Goal: Transaction & Acquisition: Purchase product/service

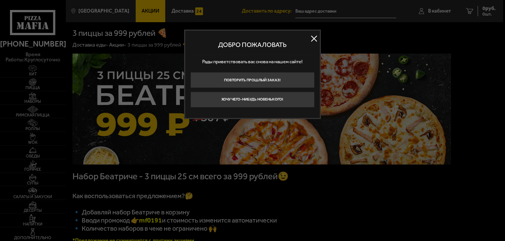
type input "[STREET_ADDRESS]"
click at [314, 39] on button at bounding box center [314, 38] width 11 height 11
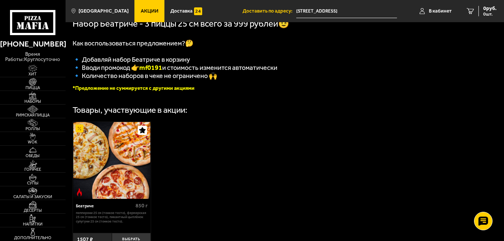
scroll to position [151, 0]
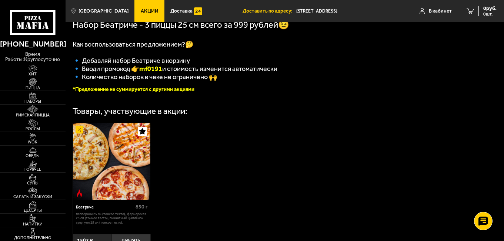
click at [141, 11] on span "Акции" at bounding box center [150, 11] width 18 height 5
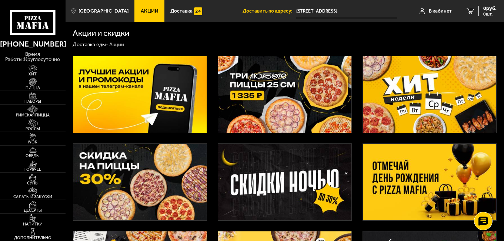
click at [286, 95] on img at bounding box center [285, 94] width 134 height 77
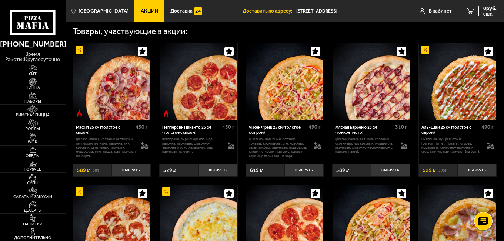
scroll to position [248, 0]
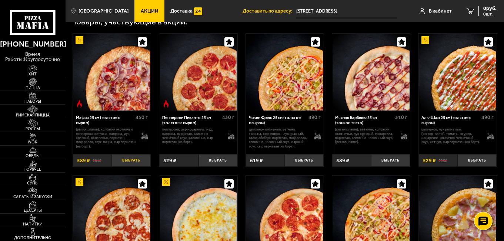
click at [134, 164] on button "Выбрать" at bounding box center [131, 160] width 39 height 13
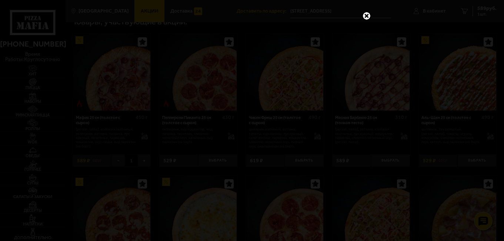
click at [364, 16] on link at bounding box center [367, 16] width 10 height 10
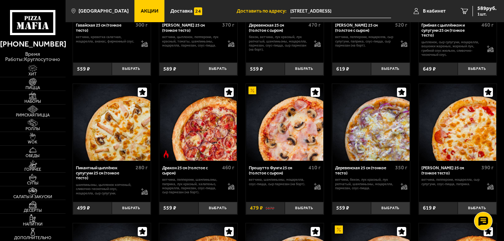
scroll to position [777, 0]
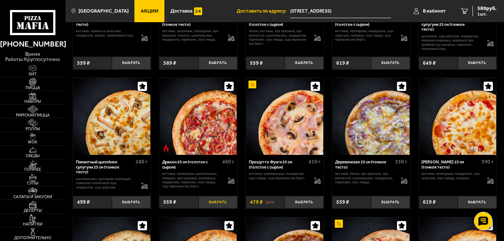
click at [206, 205] on button "Выбрать" at bounding box center [217, 202] width 39 height 13
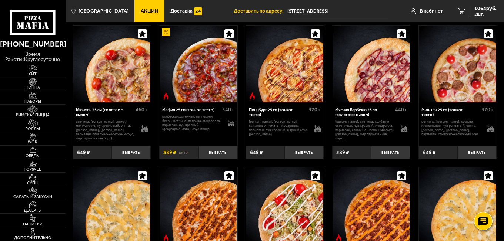
scroll to position [1523, 0]
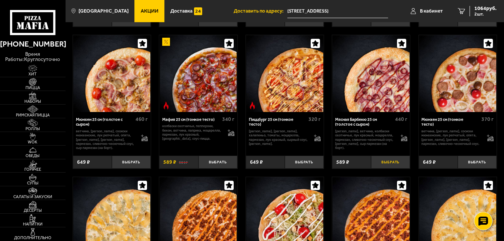
click at [383, 162] on button "Выбрать" at bounding box center [390, 162] width 39 height 13
click at [30, 121] on img at bounding box center [33, 122] width 20 height 7
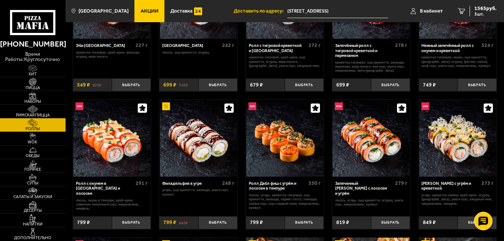
scroll to position [102, 0]
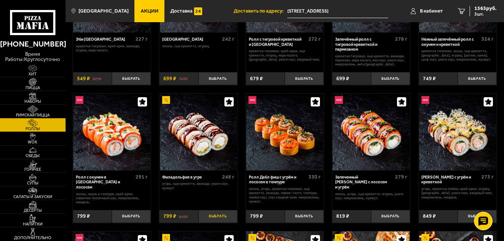
click at [218, 219] on button "Выбрать" at bounding box center [217, 216] width 39 height 13
click at [486, 7] on span "2364 руб." at bounding box center [485, 8] width 22 height 5
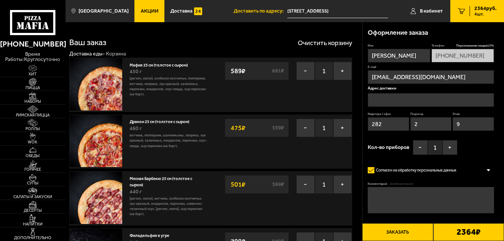
type input "[STREET_ADDRESS]"
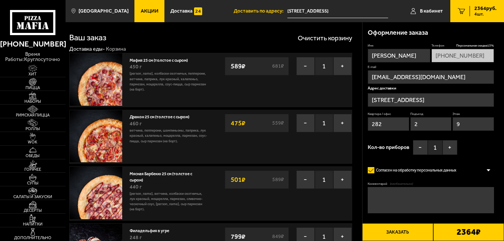
scroll to position [1, 0]
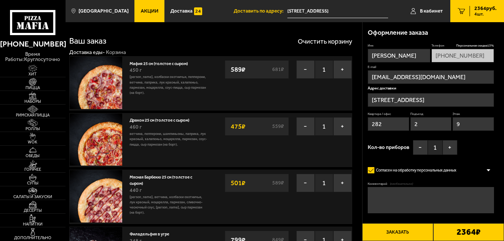
click at [141, 13] on span "Акции" at bounding box center [150, 11] width 18 height 5
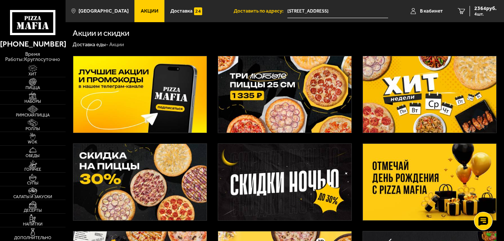
click at [285, 96] on img at bounding box center [285, 94] width 134 height 77
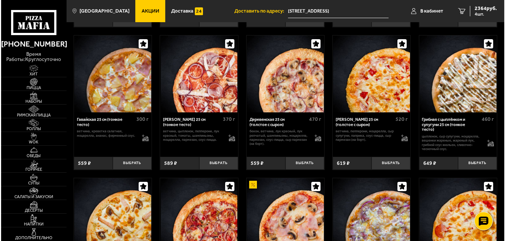
scroll to position [683, 0]
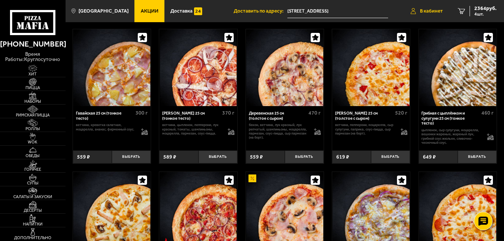
click at [423, 11] on span "В кабинет" at bounding box center [431, 11] width 23 height 5
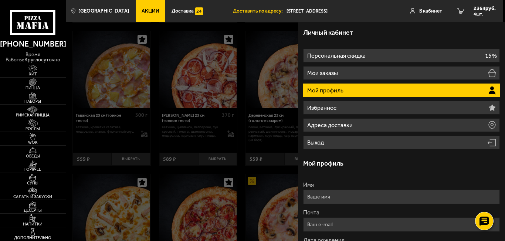
click at [360, 90] on li "Мой профиль" at bounding box center [401, 91] width 197 height 14
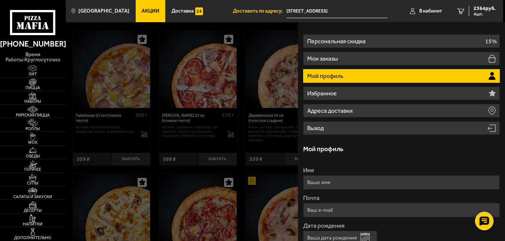
scroll to position [11, 0]
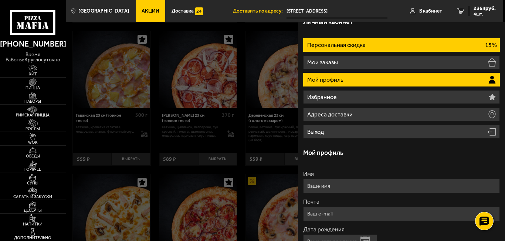
click at [442, 42] on li "Персональная скидка 15%" at bounding box center [401, 45] width 197 height 14
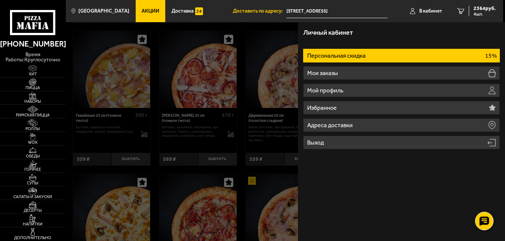
scroll to position [0, 0]
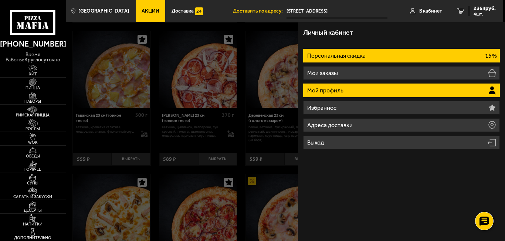
click at [386, 87] on li "Мой профиль" at bounding box center [401, 91] width 197 height 14
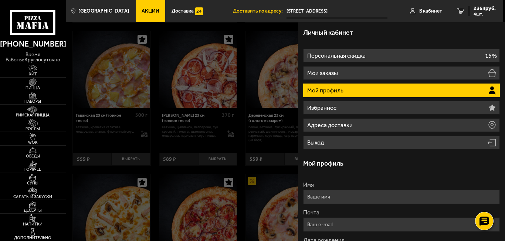
click at [337, 198] on input "Имя" at bounding box center [401, 197] width 197 height 14
type input "[PERSON_NAME]"
click at [324, 222] on input "Почта" at bounding box center [401, 225] width 197 height 14
type input "[EMAIL_ADDRESS][DOMAIN_NAME]"
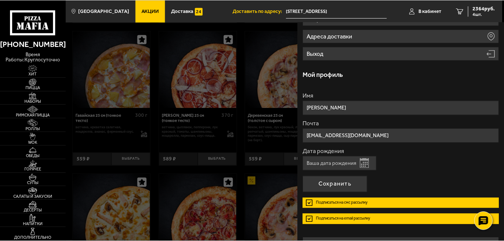
scroll to position [95, 0]
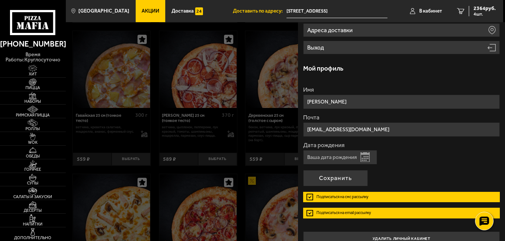
click at [463, 165] on form "Имя [PERSON_NAME] Почта [EMAIL_ADDRESS][DOMAIN_NAME] Дата рождения Открыть кале…" at bounding box center [401, 155] width 197 height 137
click at [334, 154] on input "Дата рождения" at bounding box center [340, 157] width 74 height 14
type input "[DATE]"
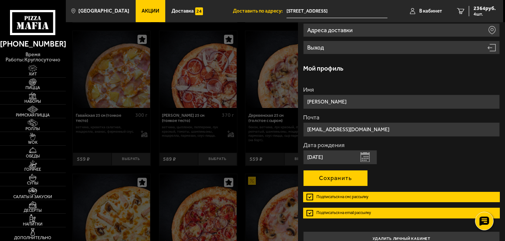
click at [349, 177] on button "Сохранить" at bounding box center [335, 178] width 65 height 16
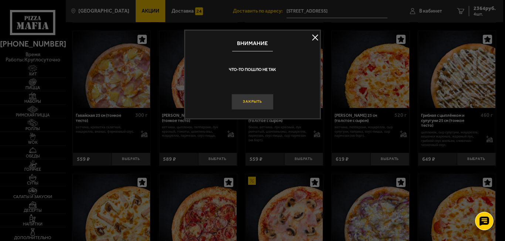
click at [252, 98] on button "Закрыть" at bounding box center [253, 102] width 42 height 16
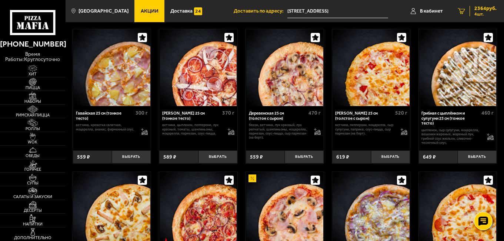
click at [459, 6] on link "4 2364 руб. 4 шт." at bounding box center [477, 11] width 54 height 22
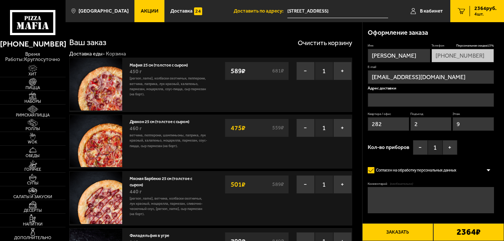
type input "[STREET_ADDRESS]"
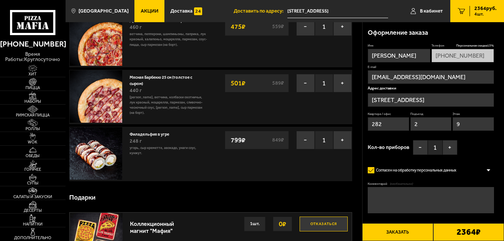
scroll to position [106, 0]
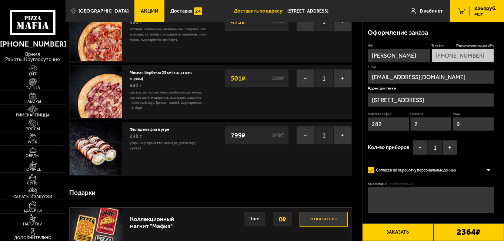
click at [400, 231] on button "Заказать" at bounding box center [397, 233] width 71 height 18
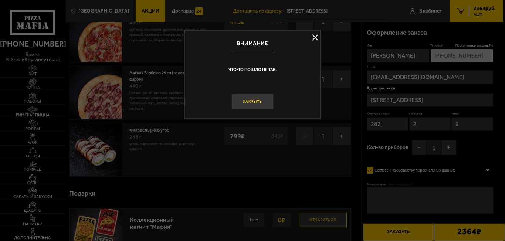
click at [270, 102] on button "Закрыть" at bounding box center [253, 102] width 42 height 16
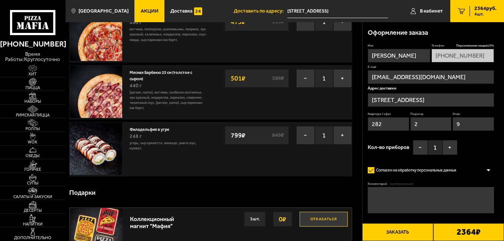
click at [355, 14] on input "[STREET_ADDRESS]" at bounding box center [337, 11] width 101 height 14
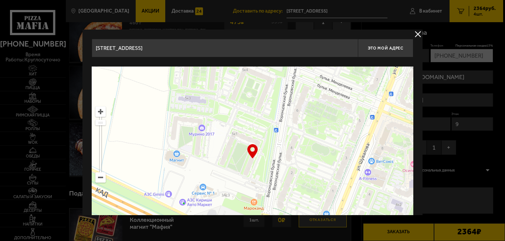
click at [287, 49] on input "[STREET_ADDRESS]" at bounding box center [225, 48] width 266 height 19
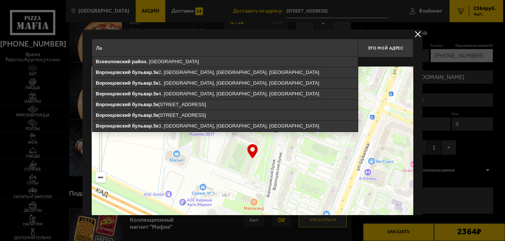
type input "[PERSON_NAME]"
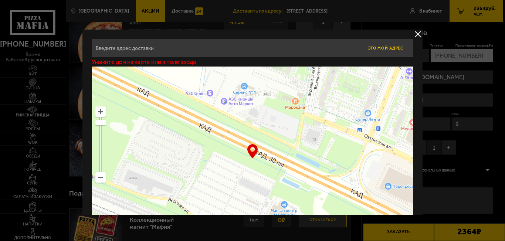
click at [370, 46] on div "Это мой адрес Укажите дом на карте или в поле ввода … © Яндекс Условия использо…" at bounding box center [253, 145] width 322 height 213
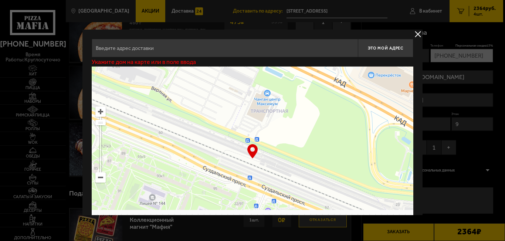
drag, startPoint x: 303, startPoint y: 166, endPoint x: 280, endPoint y: 67, distance: 101.5
click at [280, 67] on ymaps at bounding box center [253, 159] width 322 height 185
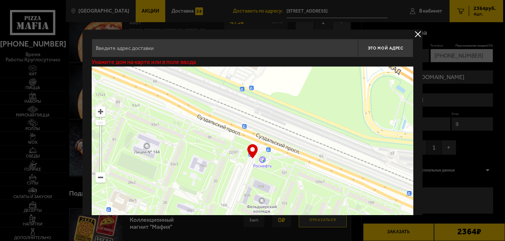
click at [248, 52] on input "text" at bounding box center [225, 48] width 266 height 19
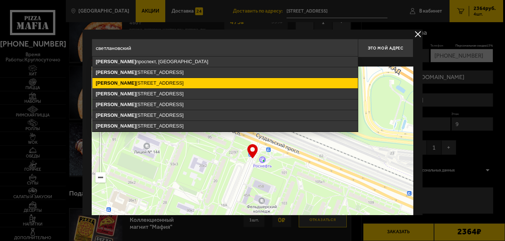
click at [203, 83] on ymaps "[STREET_ADDRESS]" at bounding box center [226, 83] width 266 height 10
type input "[STREET_ADDRESS]"
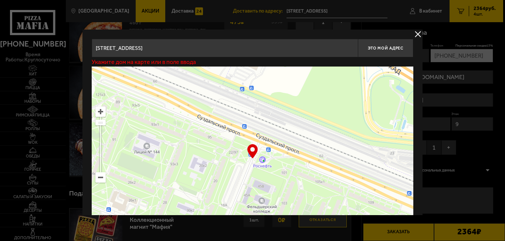
type input "[STREET_ADDRESS]"
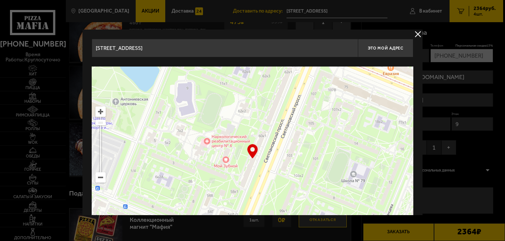
click at [262, 171] on ymaps at bounding box center [253, 159] width 322 height 185
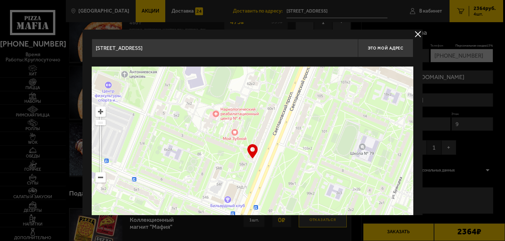
drag, startPoint x: 262, startPoint y: 171, endPoint x: 271, endPoint y: 144, distance: 28.8
click at [271, 144] on ymaps at bounding box center [253, 159] width 322 height 185
type input "[STREET_ADDRESS]"
click at [387, 45] on button "Это мой адрес" at bounding box center [386, 48] width 56 height 19
type input "[STREET_ADDRESS]"
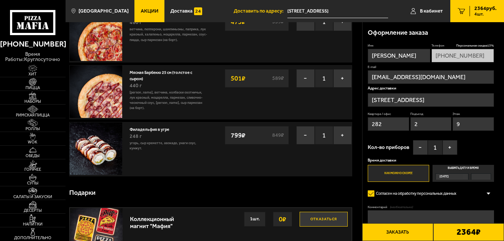
click at [387, 123] on input "282" at bounding box center [387, 124] width 41 height 14
type input "2"
type input "0"
click at [431, 124] on input "2" at bounding box center [430, 124] width 41 height 14
type input "0"
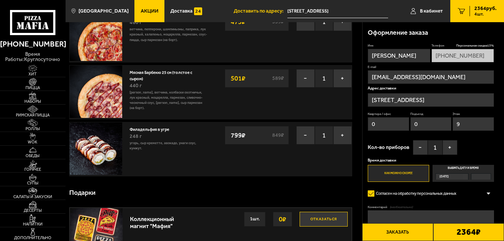
click at [479, 120] on input "9" at bounding box center [472, 124] width 41 height 14
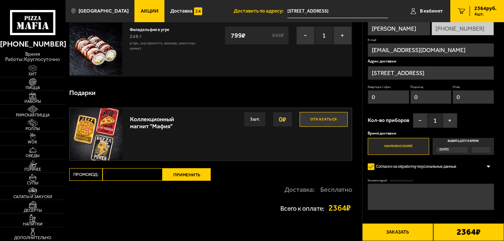
scroll to position [210, 0]
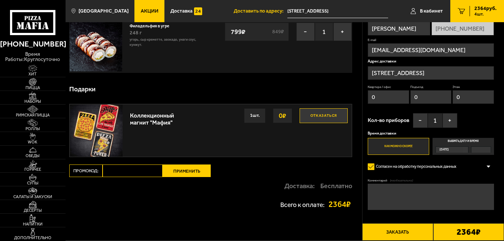
type input "0"
click at [403, 193] on textarea "Комментарий (необязательно)" at bounding box center [430, 197] width 126 height 26
type textarea "00000000000000000000"
click at [394, 228] on button "Заказать" at bounding box center [397, 233] width 71 height 18
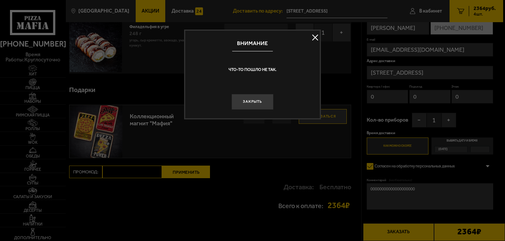
click at [315, 36] on button at bounding box center [315, 37] width 11 height 11
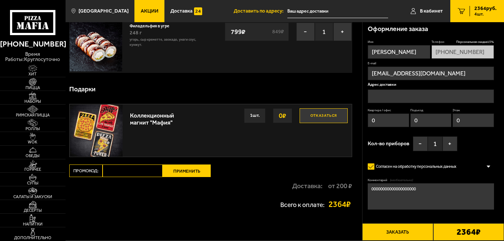
type input "[STREET_ADDRESS]"
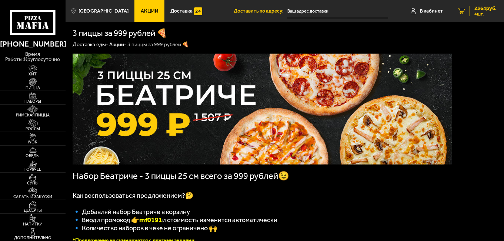
type input "[STREET_ADDRESS]"
click at [477, 10] on span "2364 руб." at bounding box center [485, 8] width 22 height 5
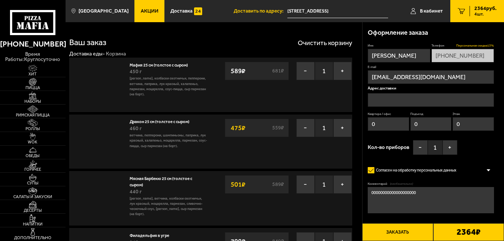
type input "[STREET_ADDRESS]"
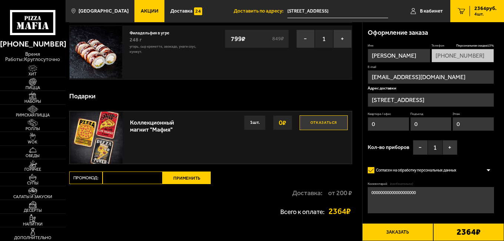
scroll to position [204, 0]
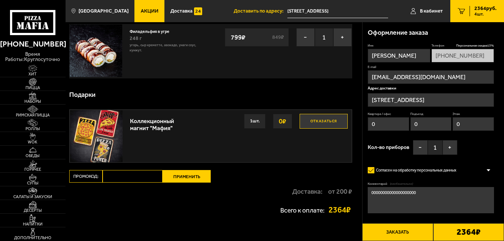
click at [383, 232] on button "Заказать" at bounding box center [397, 233] width 71 height 18
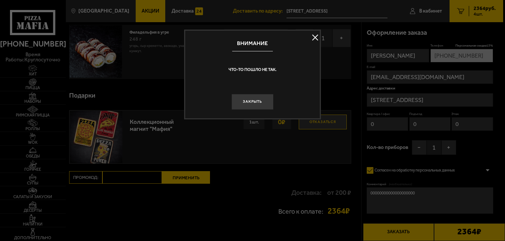
click at [313, 37] on button at bounding box center [315, 37] width 11 height 11
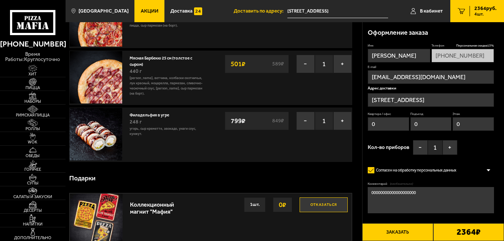
scroll to position [119, 0]
